Goal: Information Seeking & Learning: Find specific fact

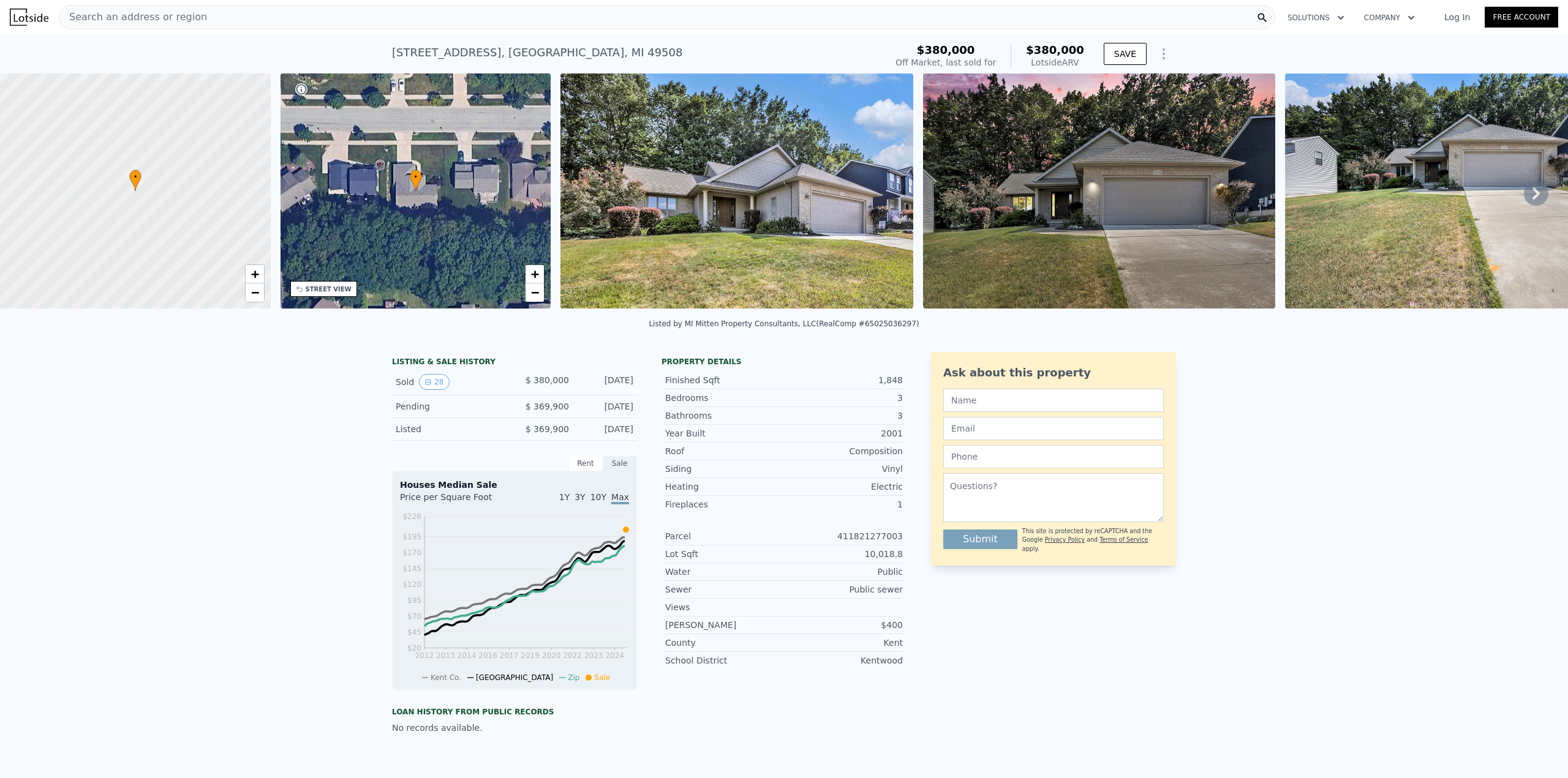
click at [1531, 199] on icon at bounding box center [1536, 193] width 25 height 25
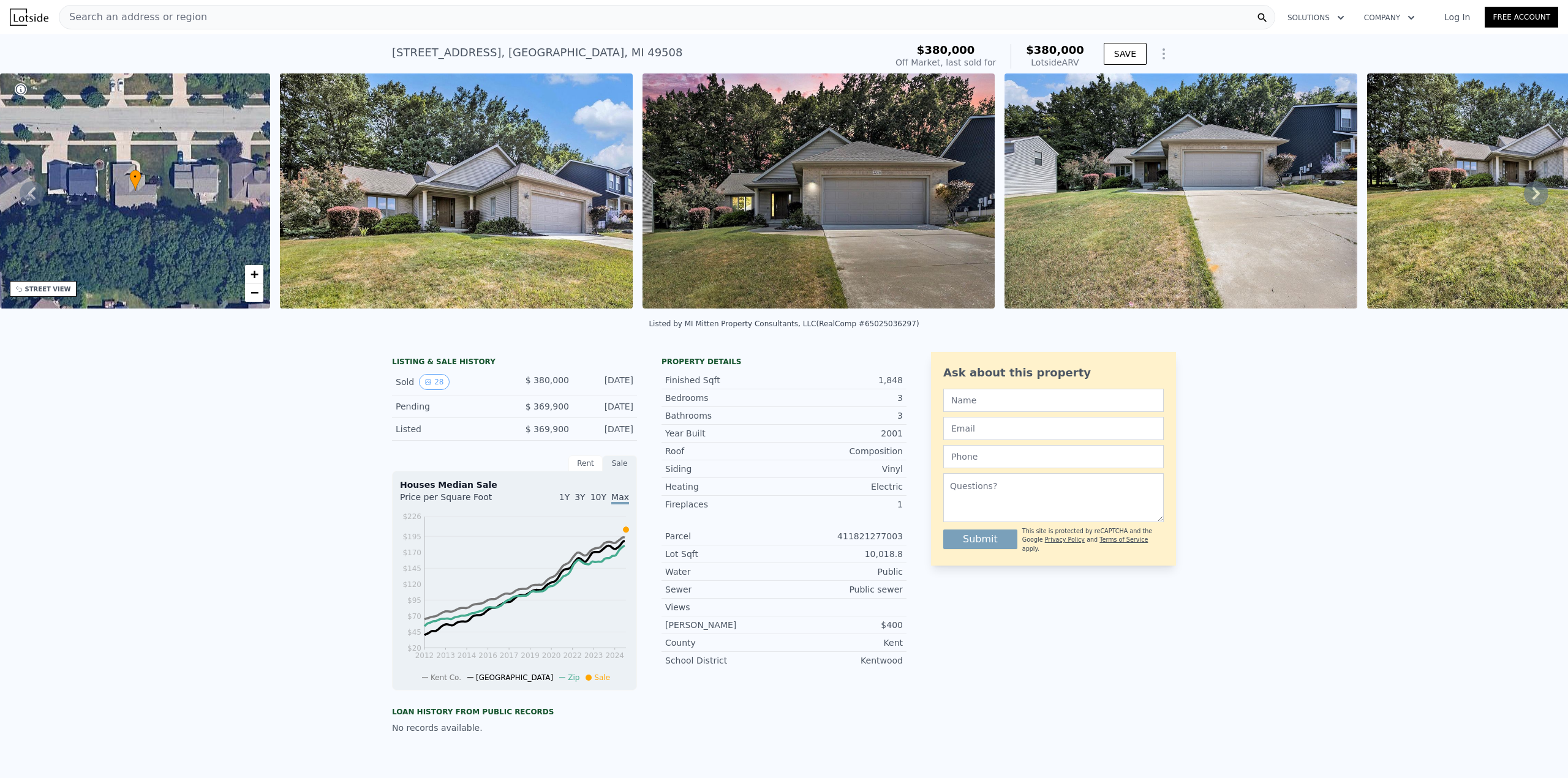
click at [1531, 199] on icon at bounding box center [1536, 193] width 25 height 25
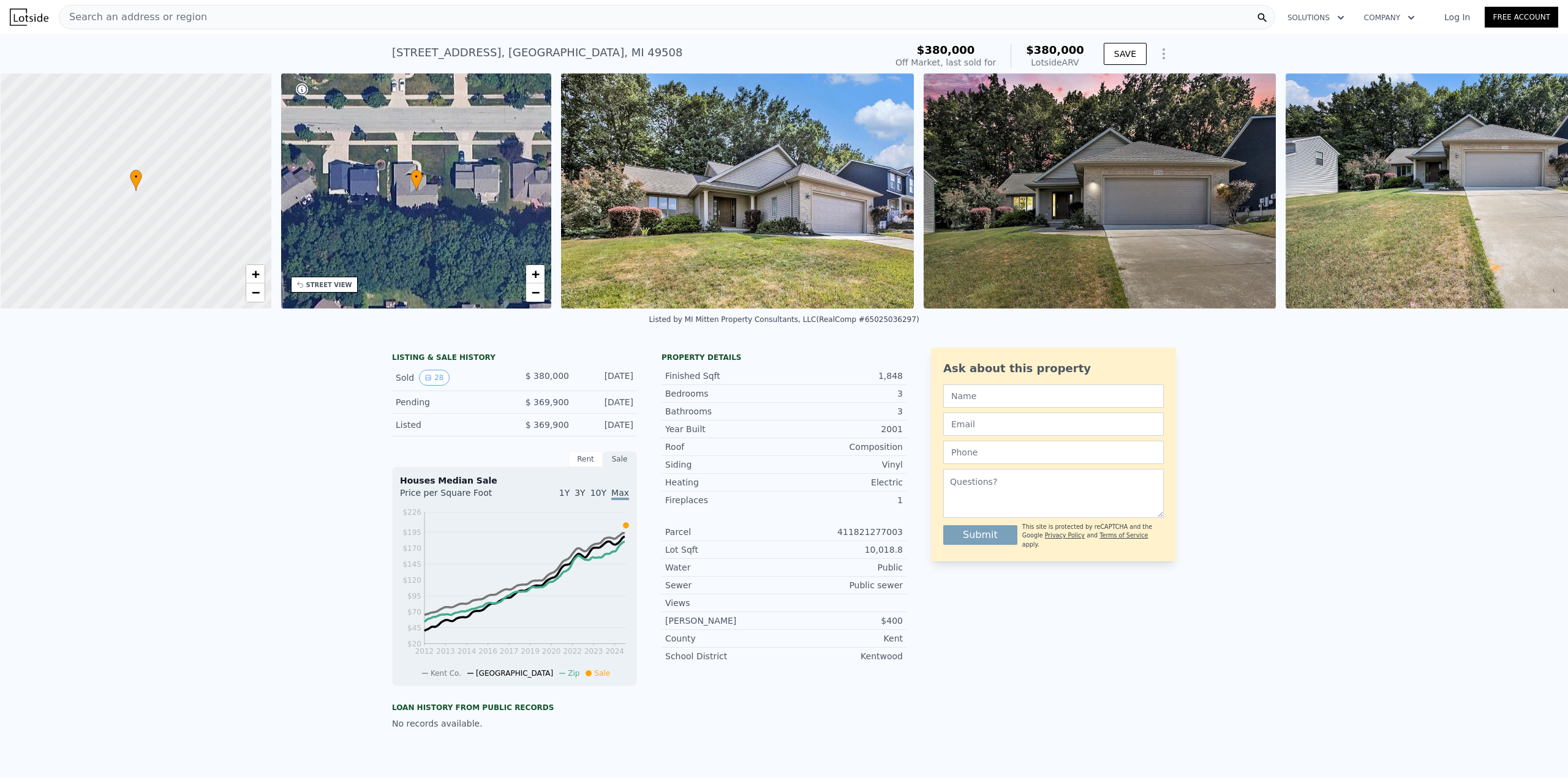
scroll to position [0, 5]
click at [218, 19] on div "Search an address or region" at bounding box center [667, 17] width 1217 height 25
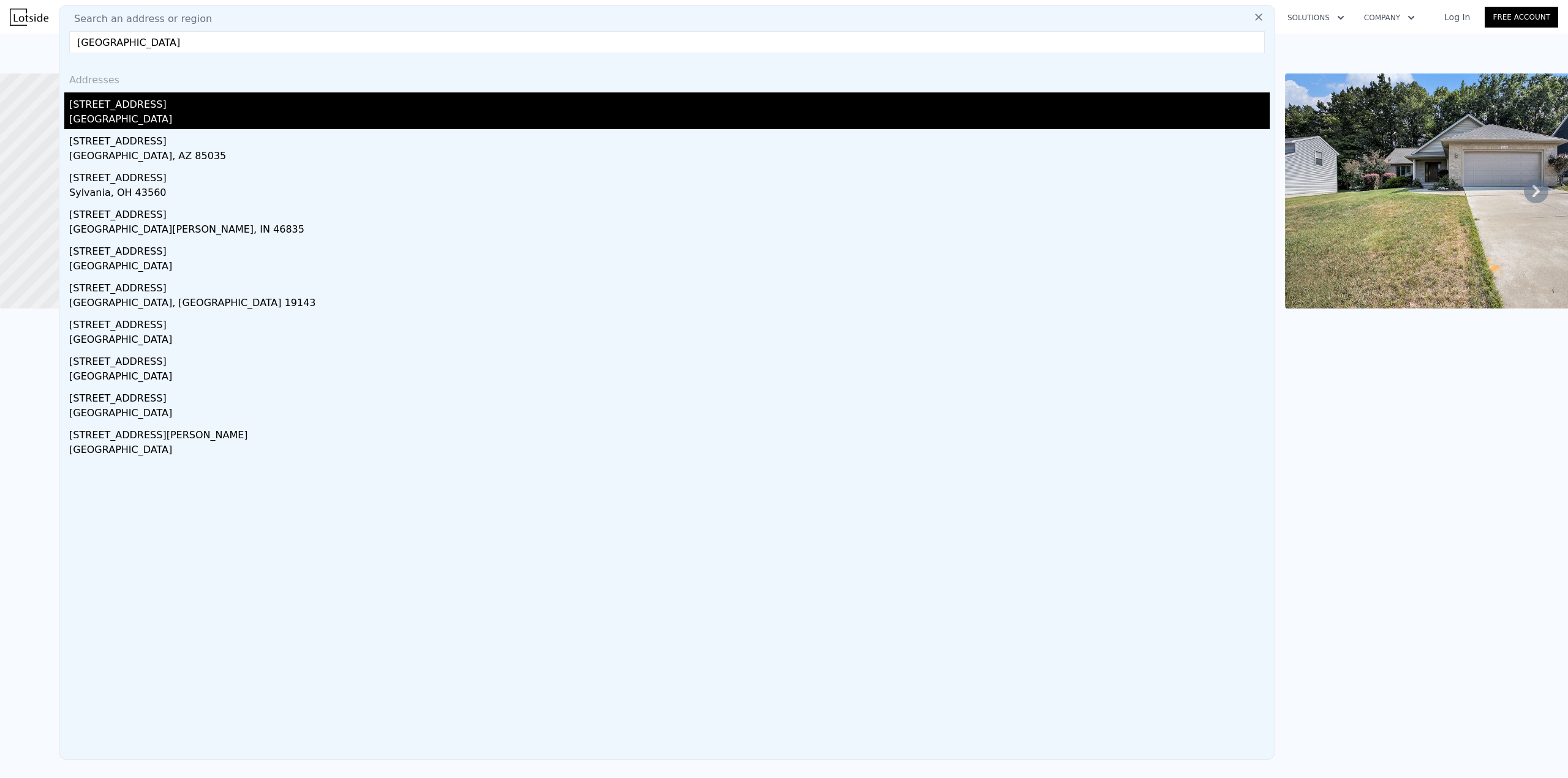
type input "[GEOGRAPHIC_DATA]"
click at [173, 102] on div "[STREET_ADDRESS]" at bounding box center [669, 102] width 1200 height 19
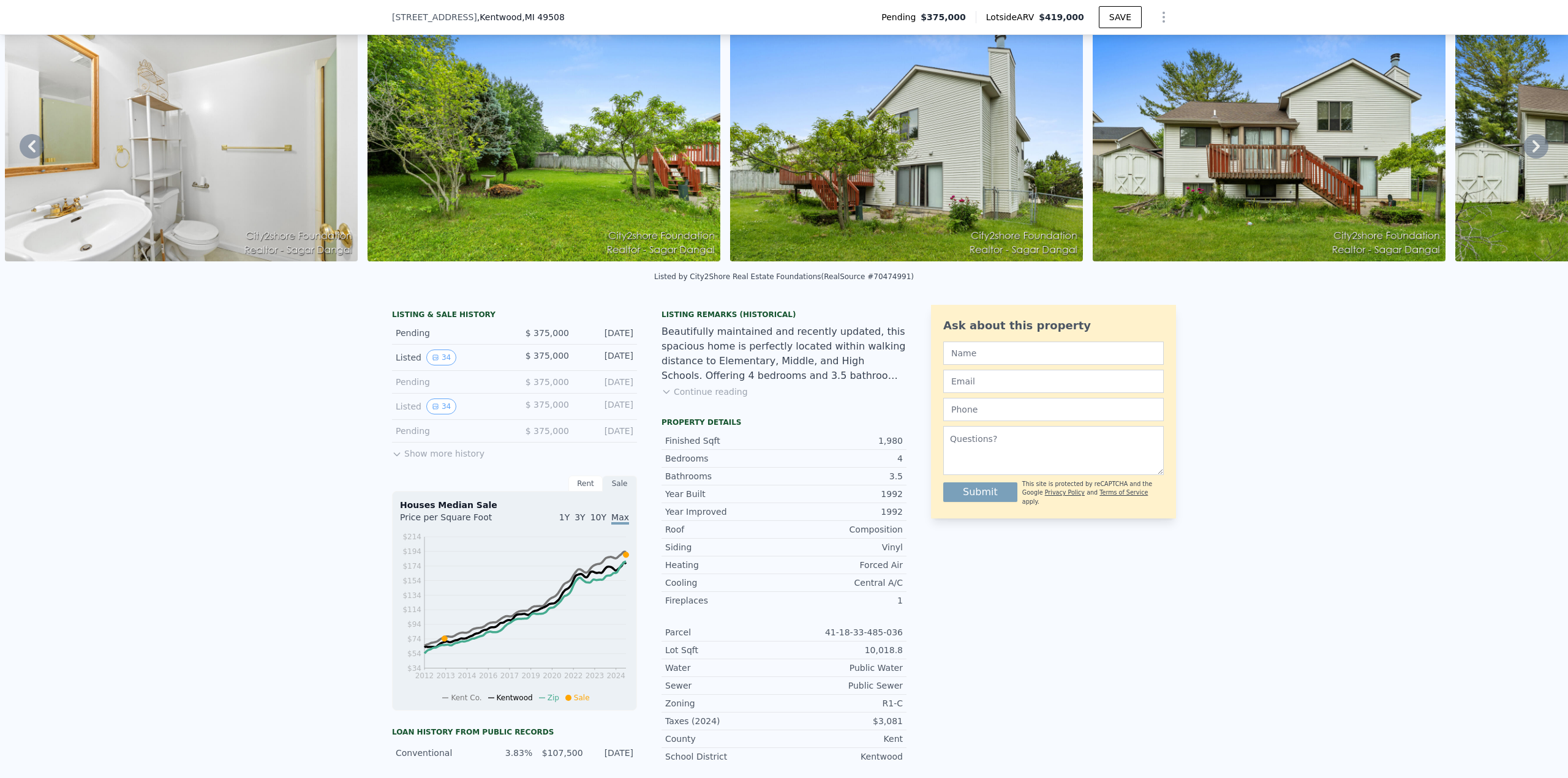
scroll to position [118, 0]
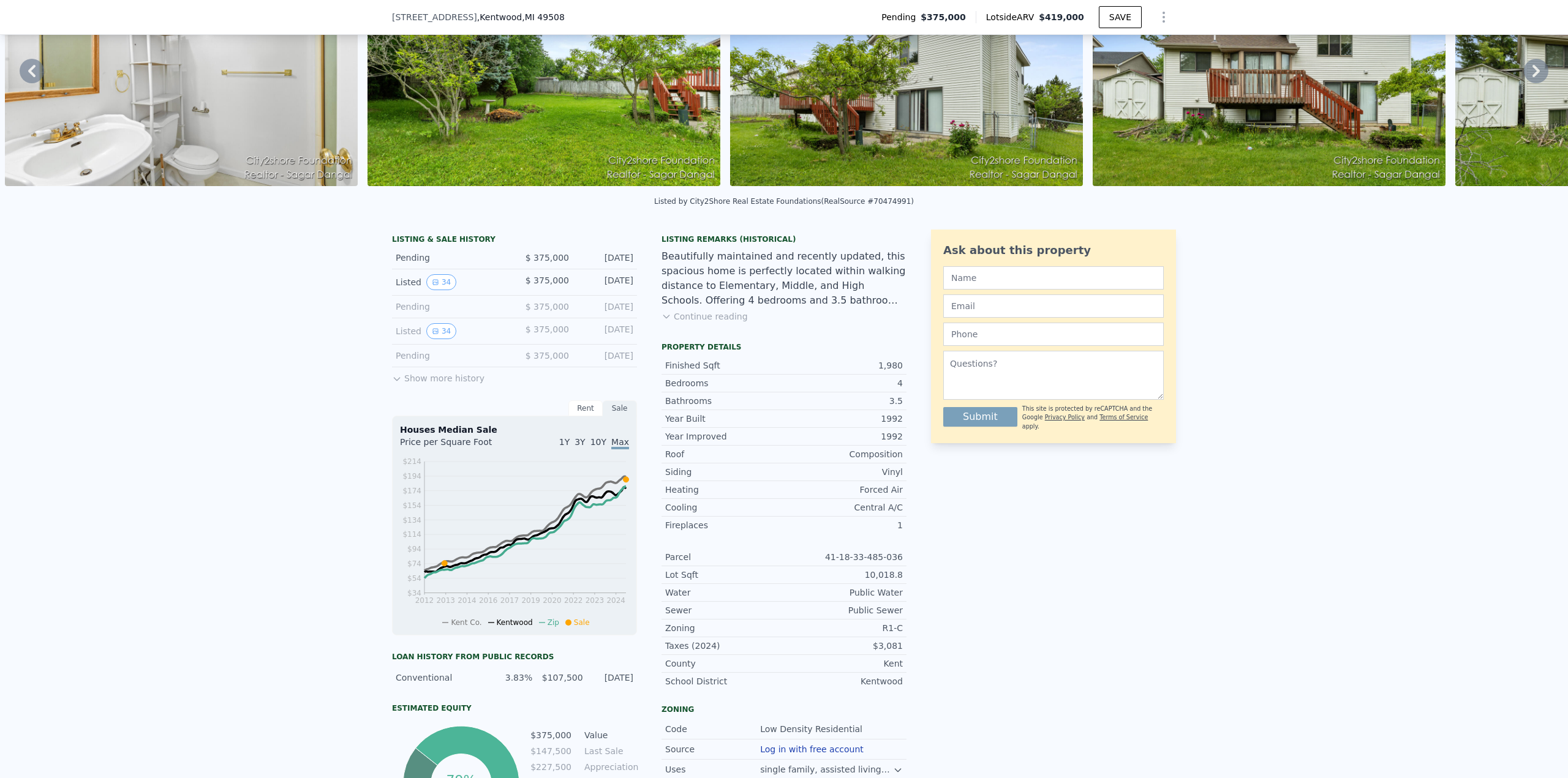
click at [436, 385] on button "Show more history" at bounding box center [438, 375] width 92 height 17
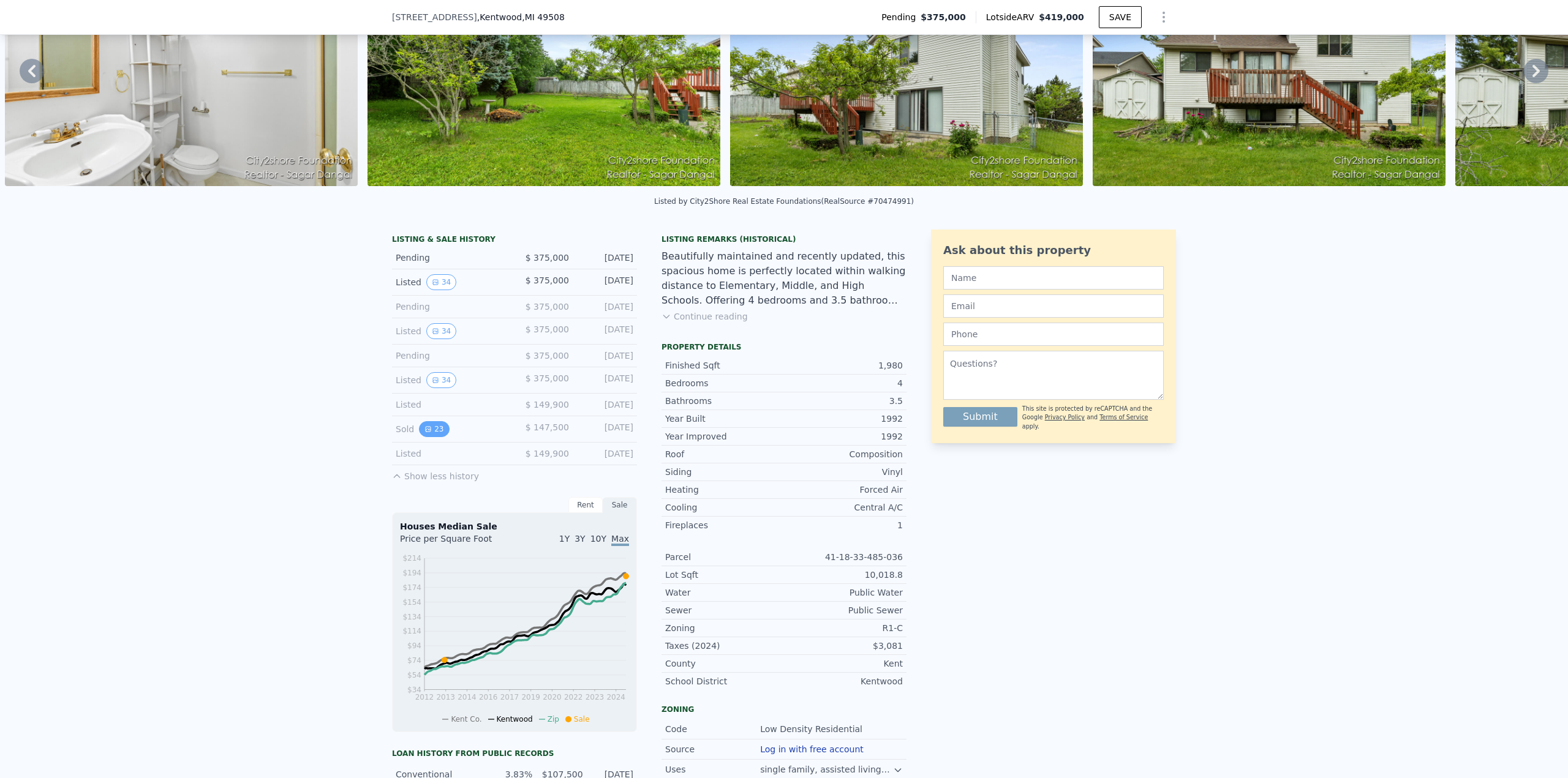
click at [434, 437] on button "23" at bounding box center [434, 429] width 30 height 16
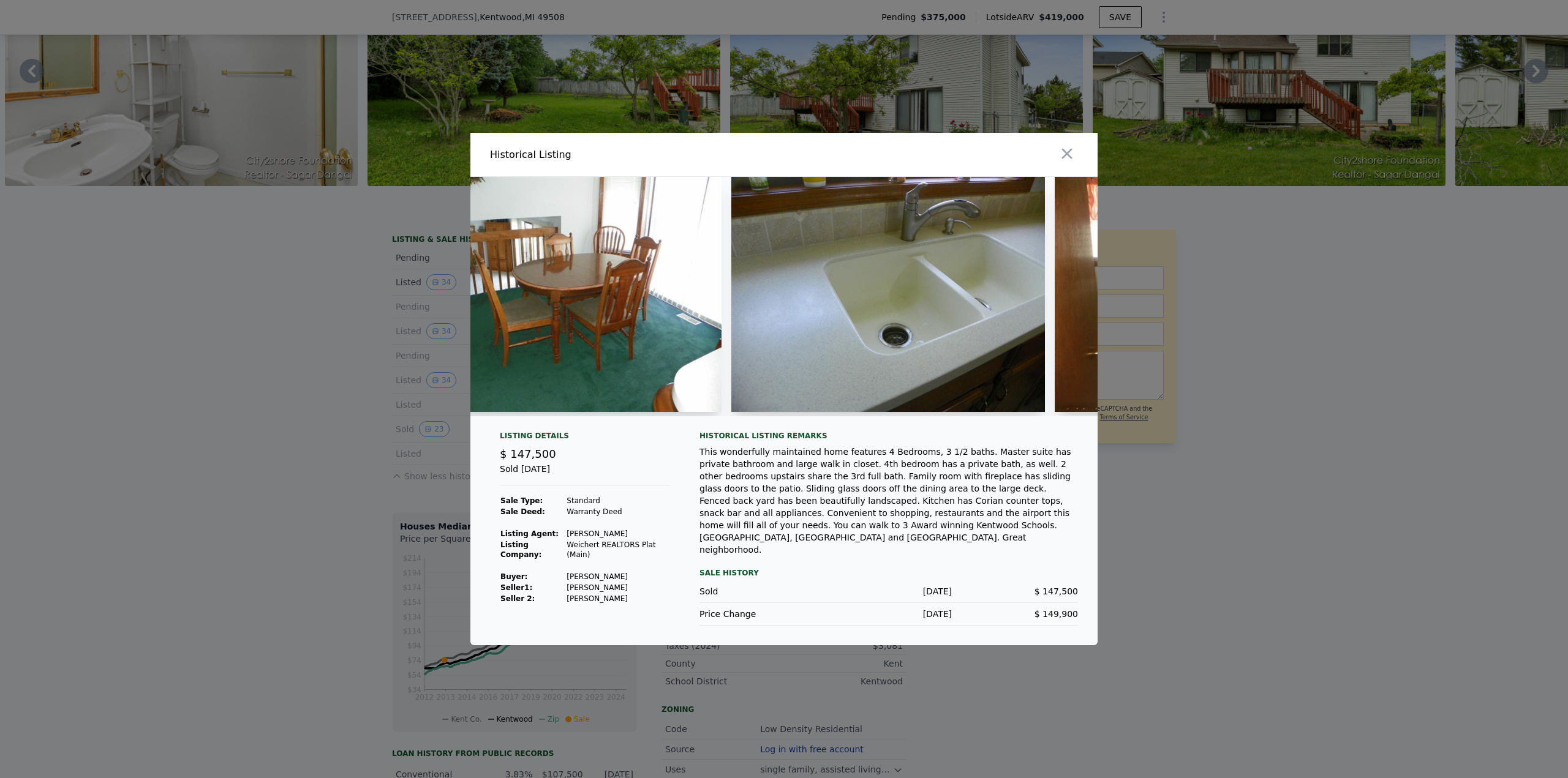
scroll to position [0, 3201]
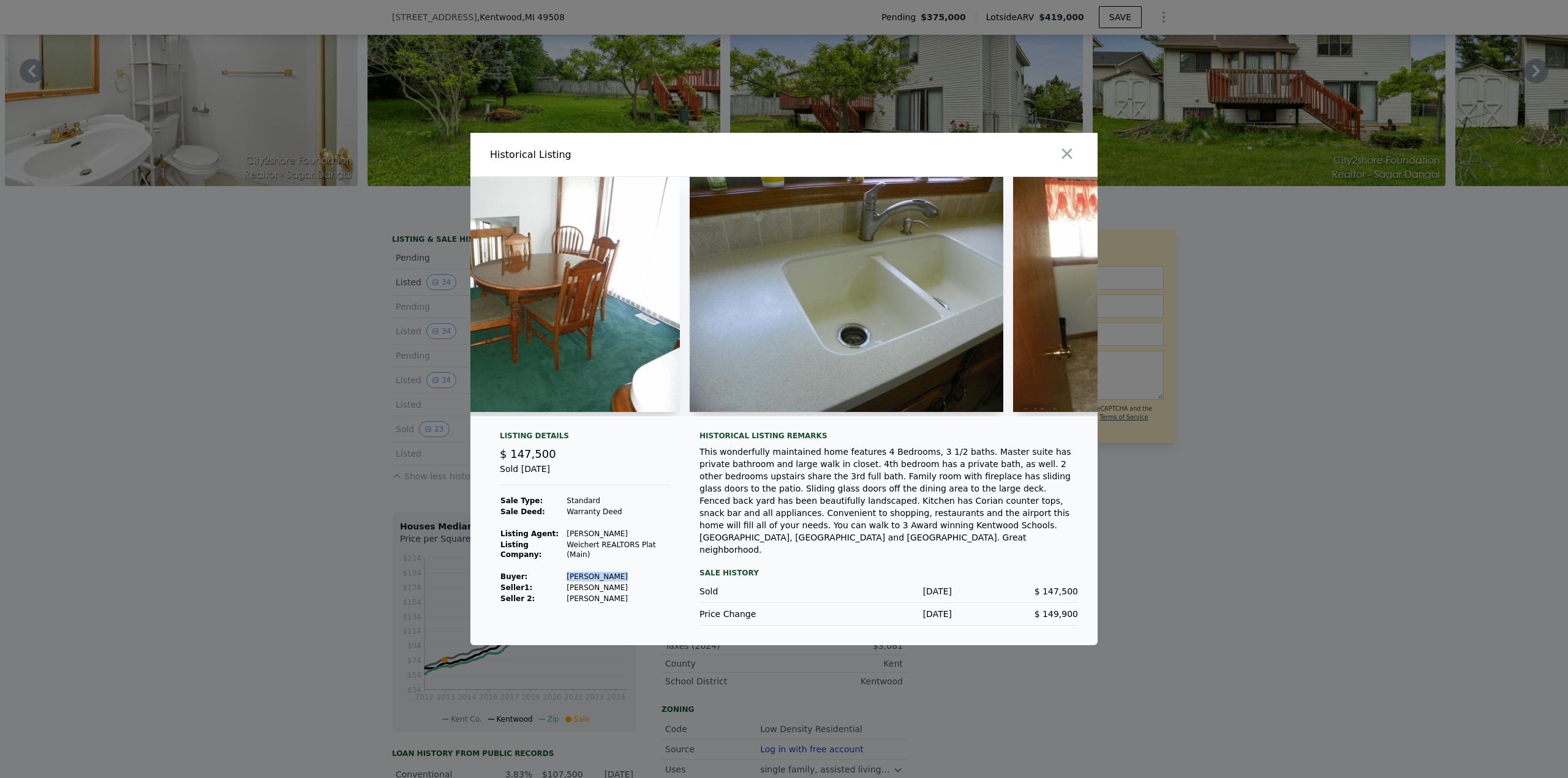
drag, startPoint x: 609, startPoint y: 582, endPoint x: 566, endPoint y: 579, distance: 43.1
click at [566, 579] on td "[PERSON_NAME]" at bounding box center [618, 577] width 104 height 11
copy td "[PERSON_NAME]"
click at [1076, 161] on button "button" at bounding box center [1066, 153] width 22 height 22
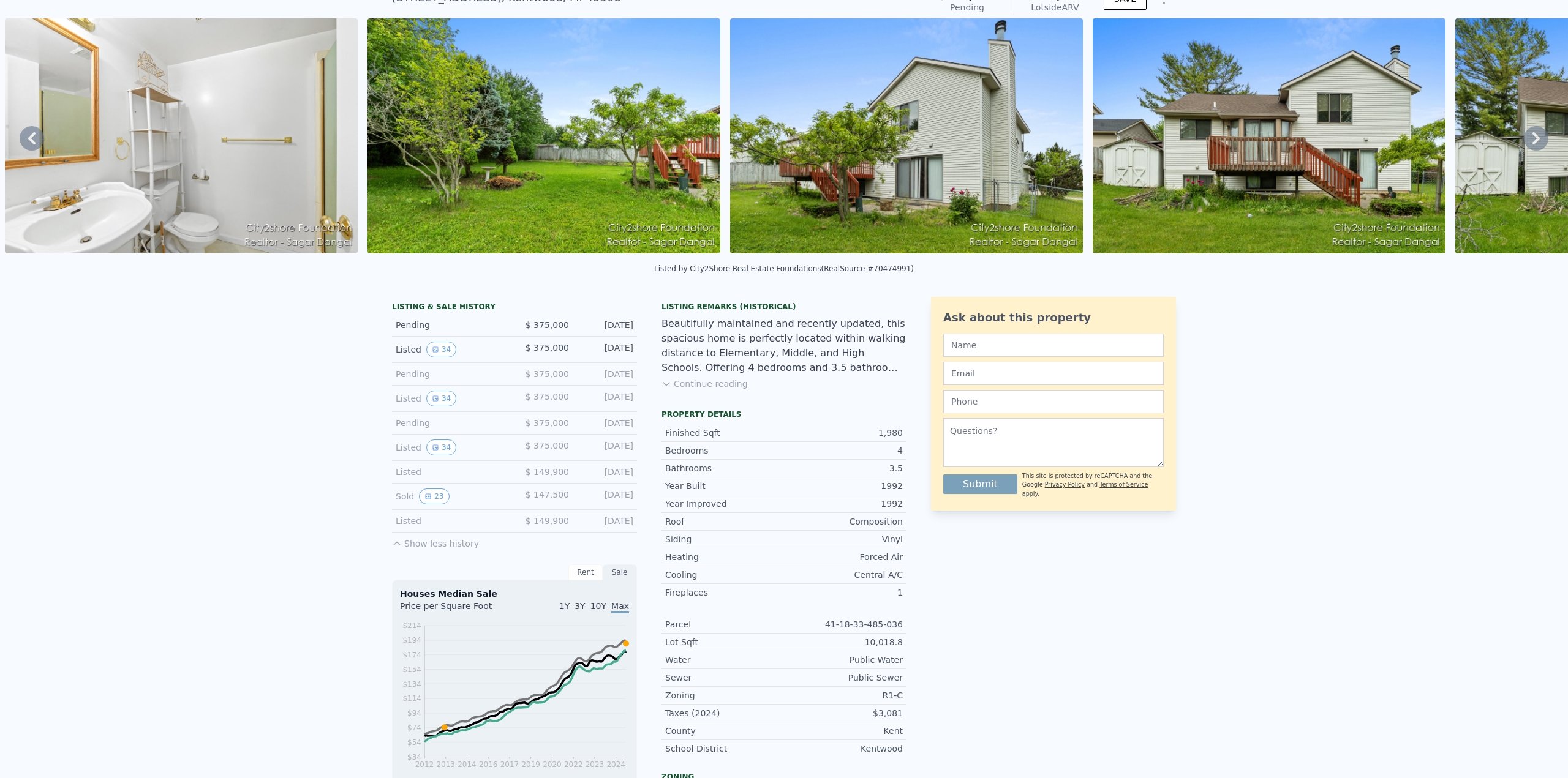
scroll to position [4, 0]
